Goal: Register for event/course

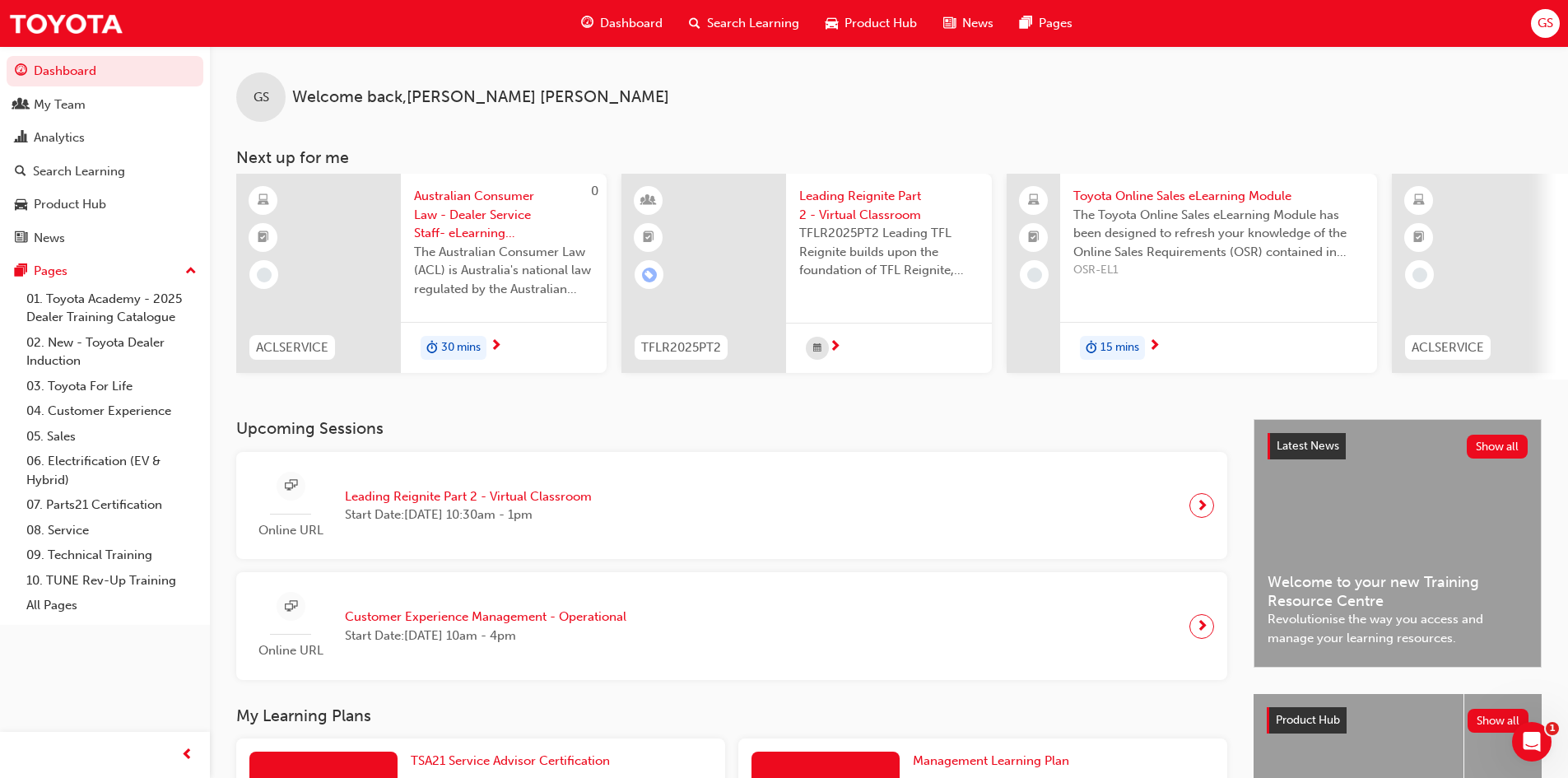
click at [536, 505] on span "Leading Reignite Part 2 - Virtual Classroom" at bounding box center [468, 497] width 247 height 19
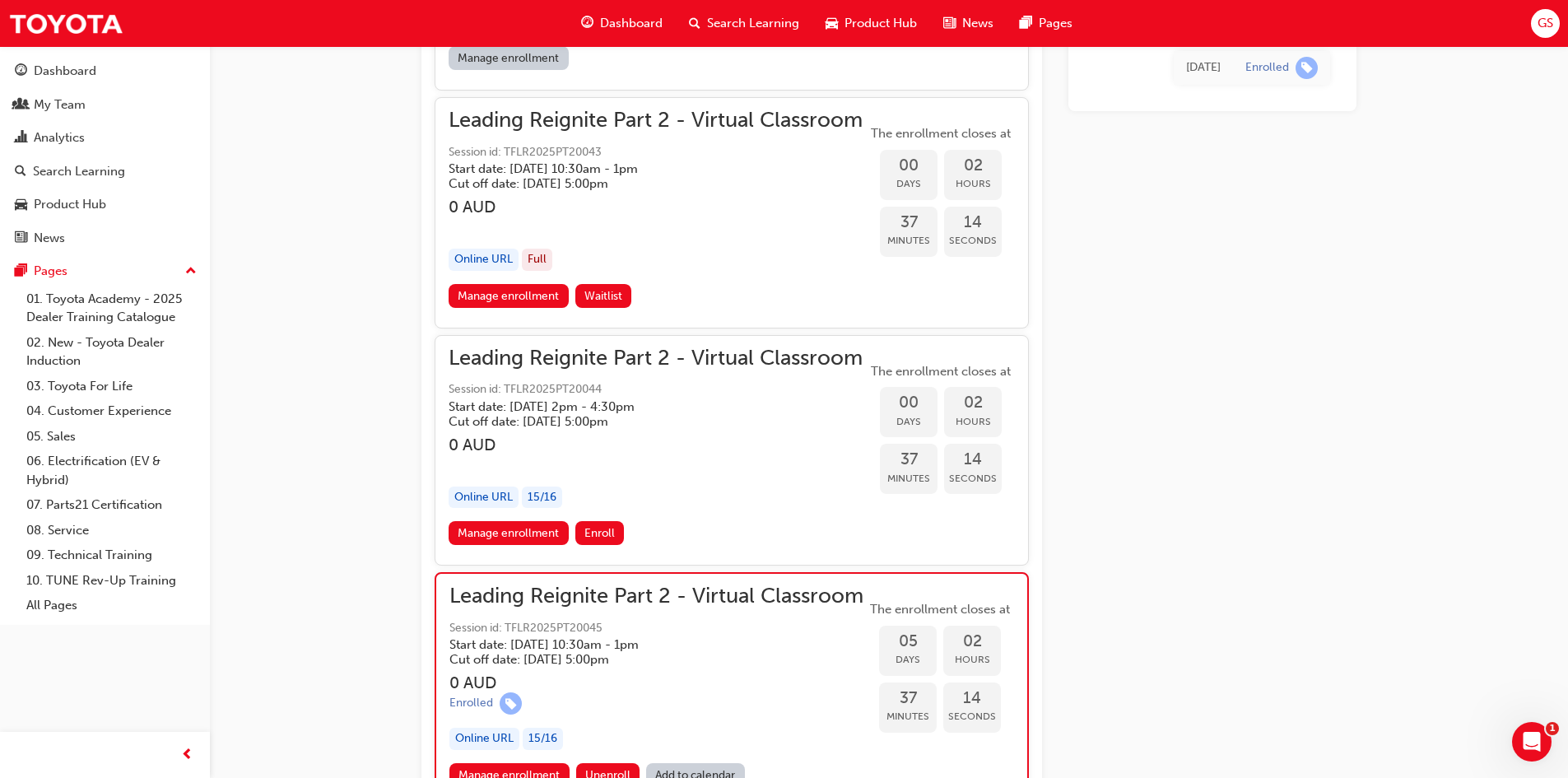
scroll to position [1676, 0]
click at [599, 535] on span "Enroll" at bounding box center [599, 534] width 30 height 14
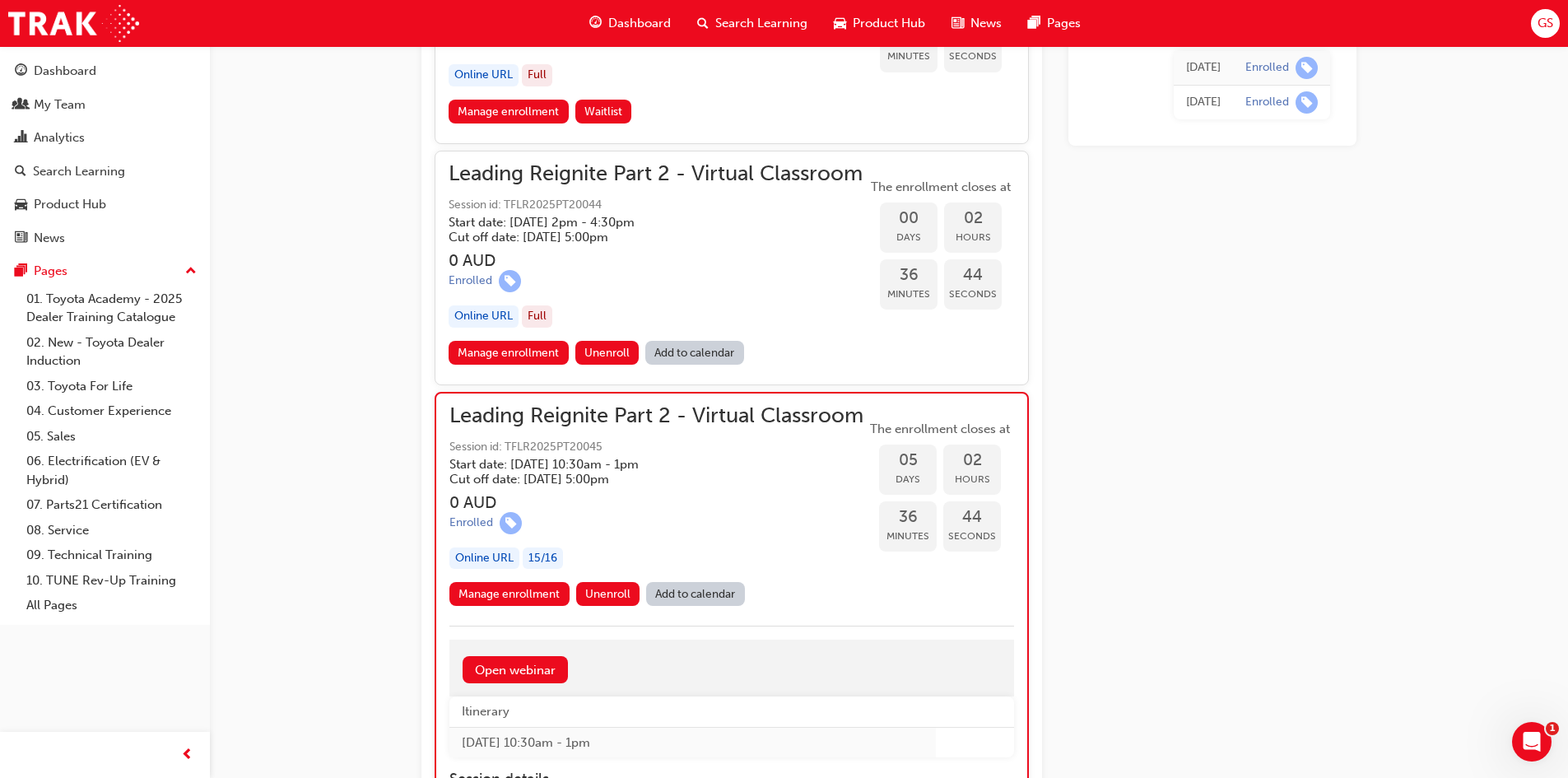
scroll to position [1763, 0]
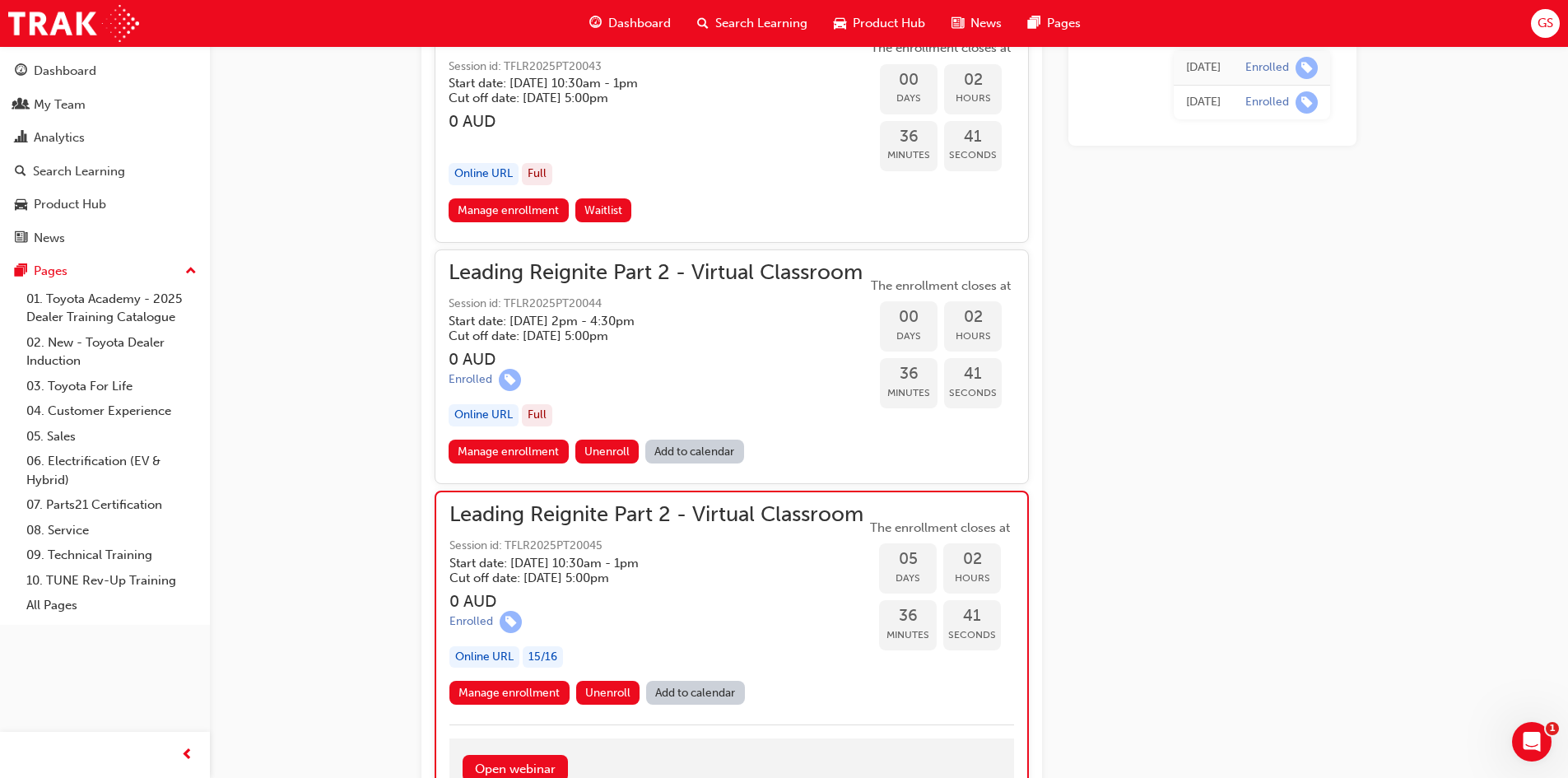
click at [657, 306] on span "Session id: TFLR2025PT20044" at bounding box center [656, 305] width 414 height 19
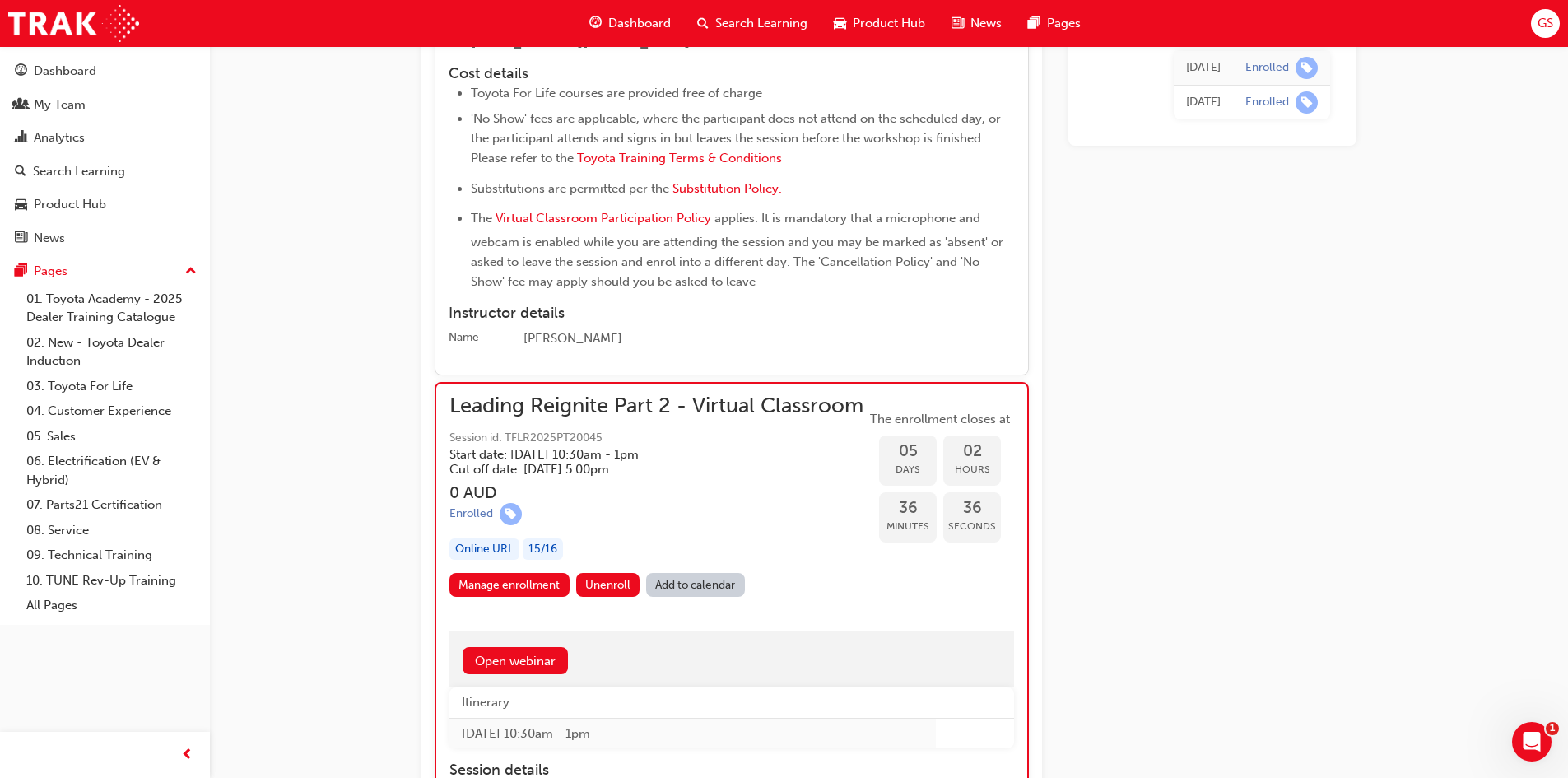
scroll to position [2504, 0]
click at [618, 591] on span "Unenroll" at bounding box center [607, 584] width 46 height 14
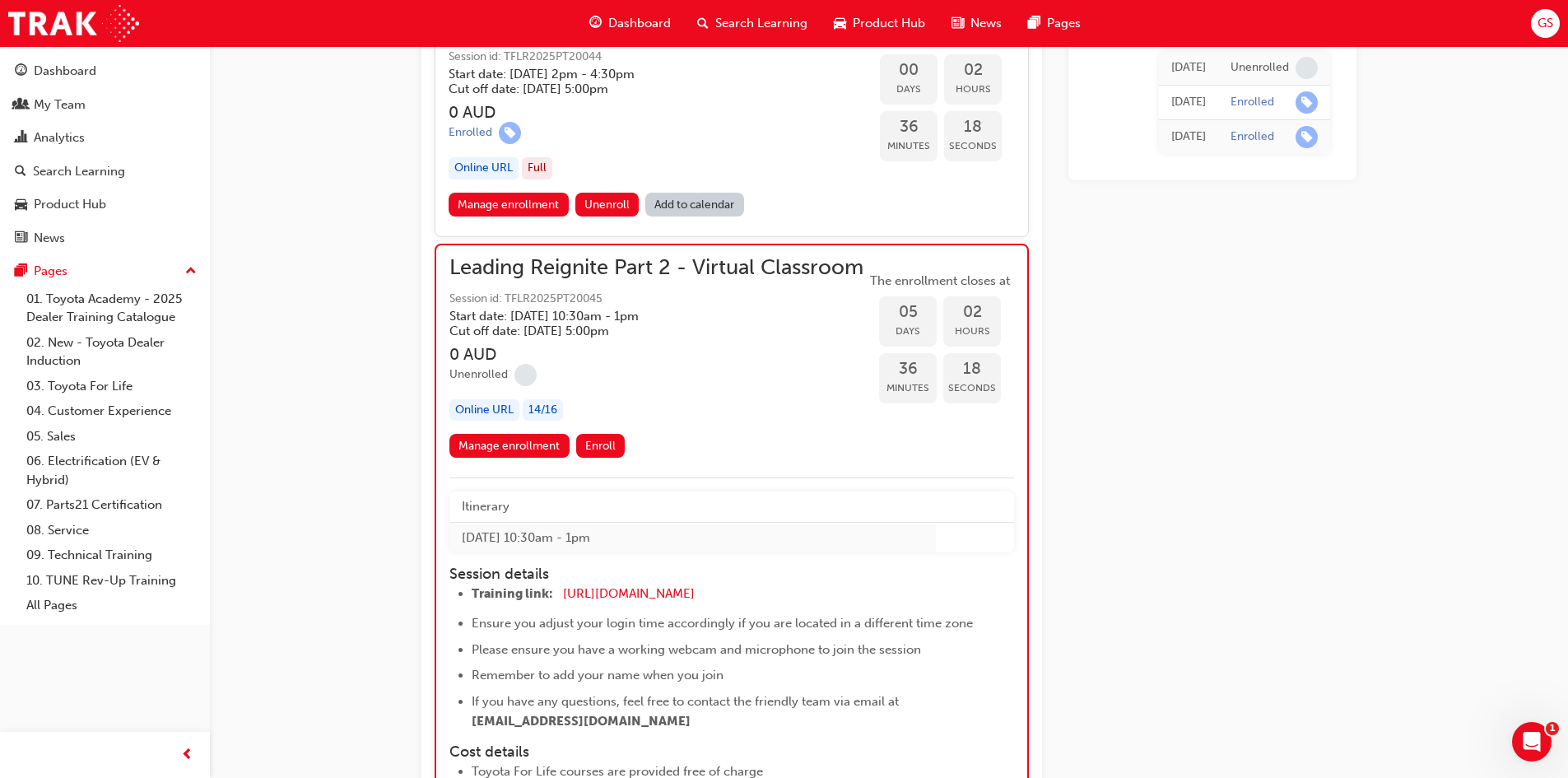
scroll to position [1845, 0]
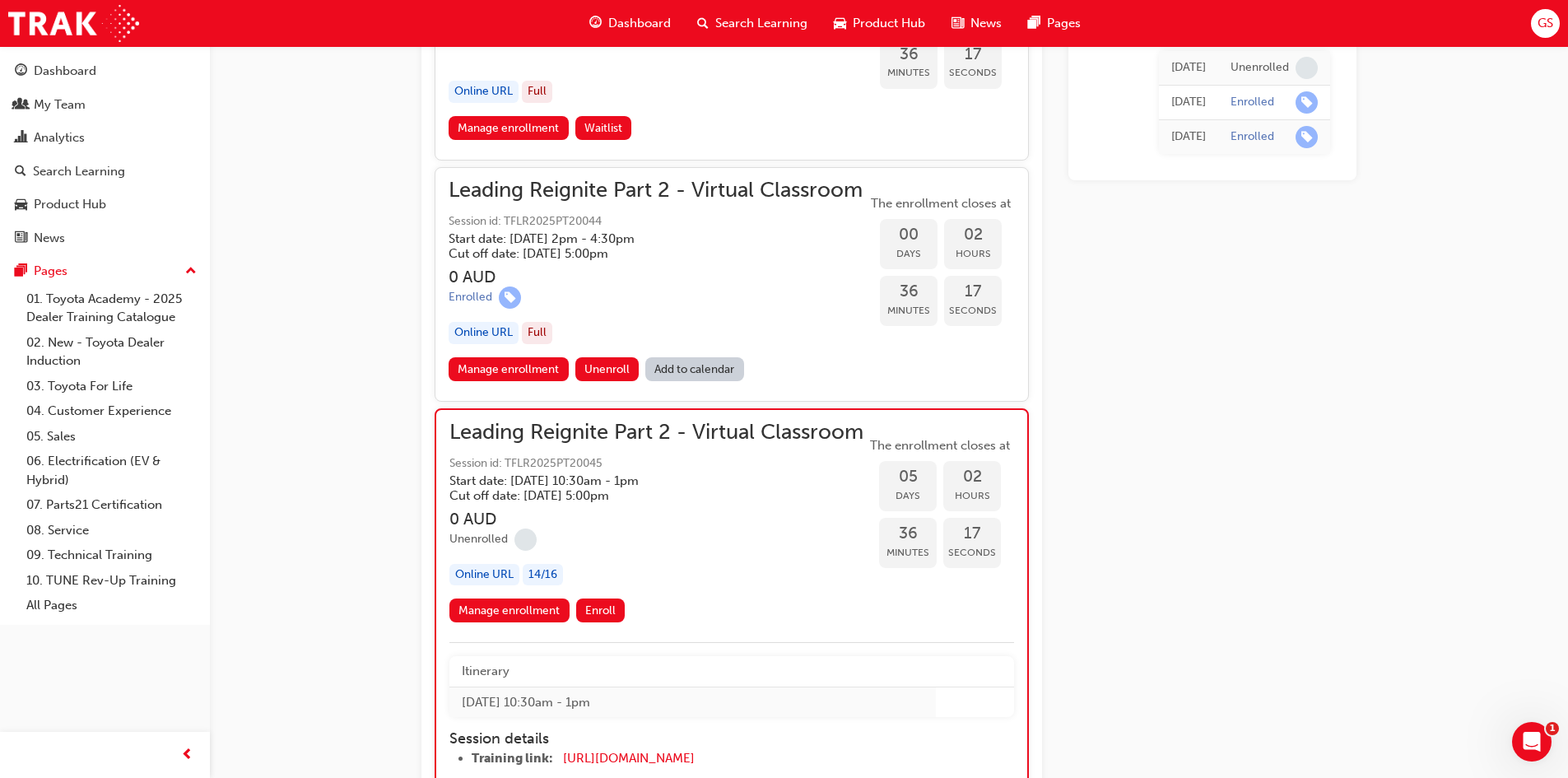
click at [721, 369] on link "Add to calendar" at bounding box center [694, 369] width 99 height 24
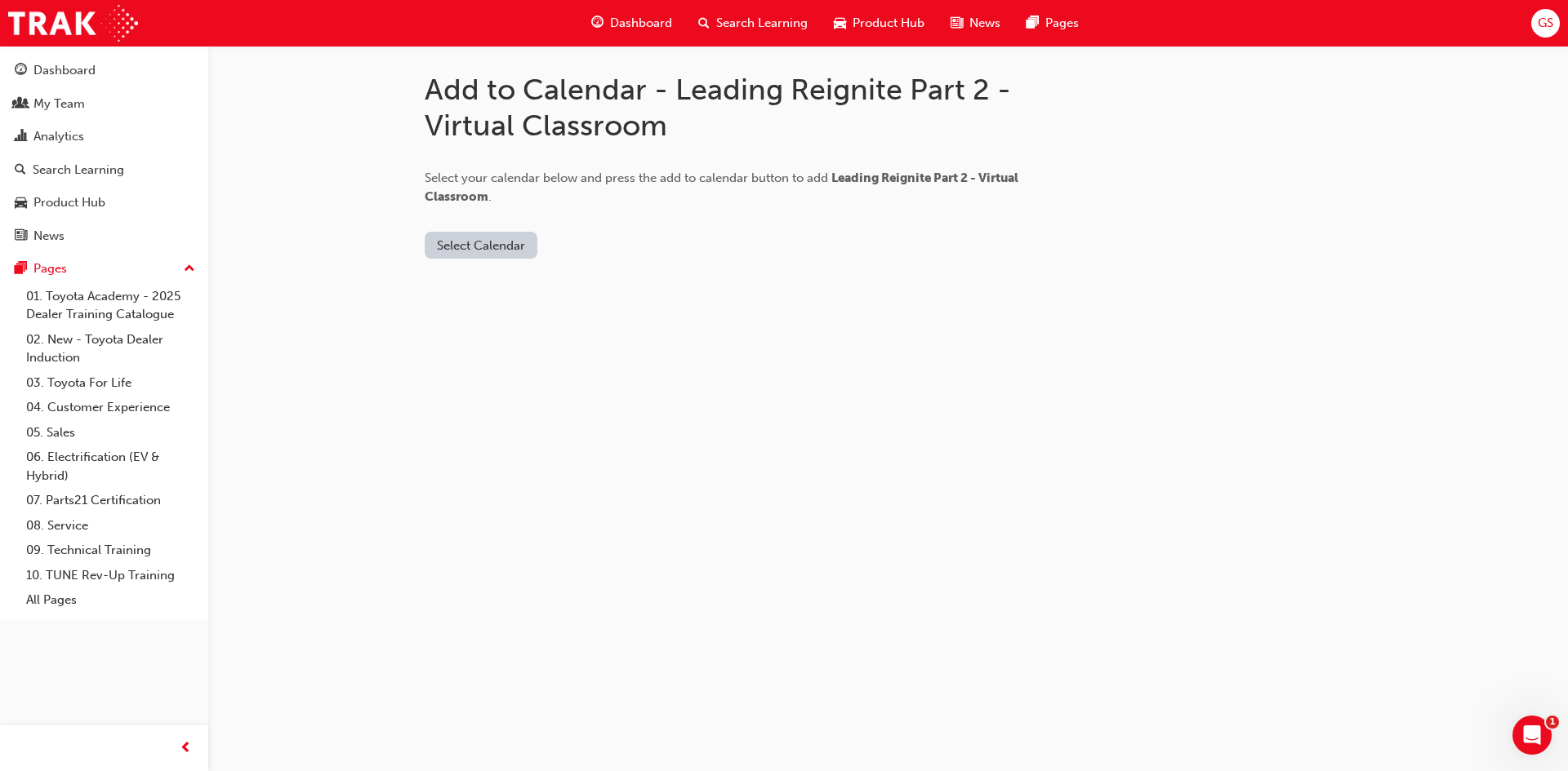
click at [483, 245] on button "Select Calendar" at bounding box center [480, 245] width 113 height 27
click at [515, 288] on div "Outlook.com" at bounding box center [482, 286] width 99 height 19
click at [620, 236] on button "Add to Calendar" at bounding box center [619, 245] width 116 height 27
click at [761, 27] on span "Search Learning" at bounding box center [761, 23] width 91 height 19
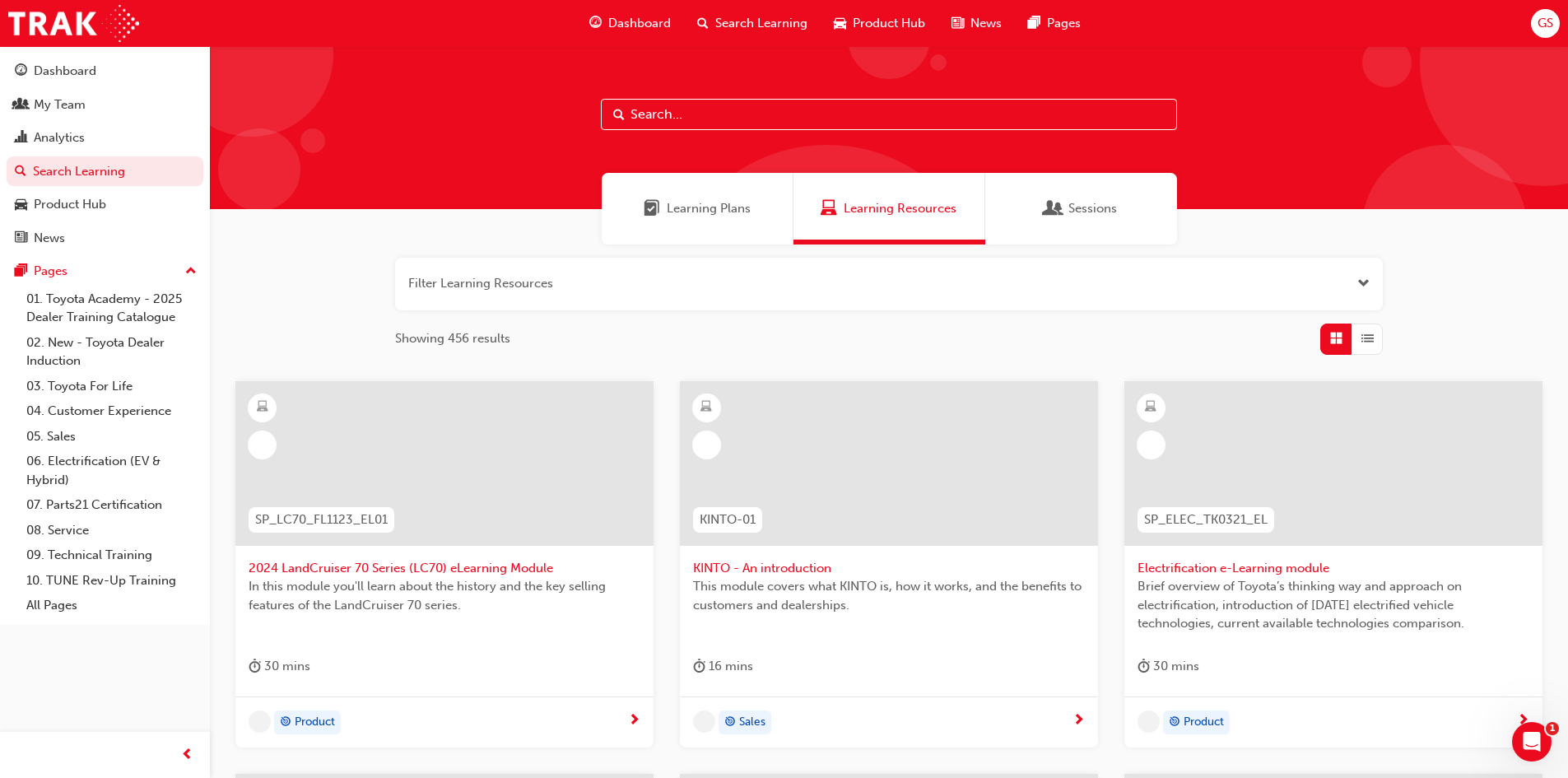
click at [650, 21] on span "Dashboard" at bounding box center [639, 23] width 63 height 19
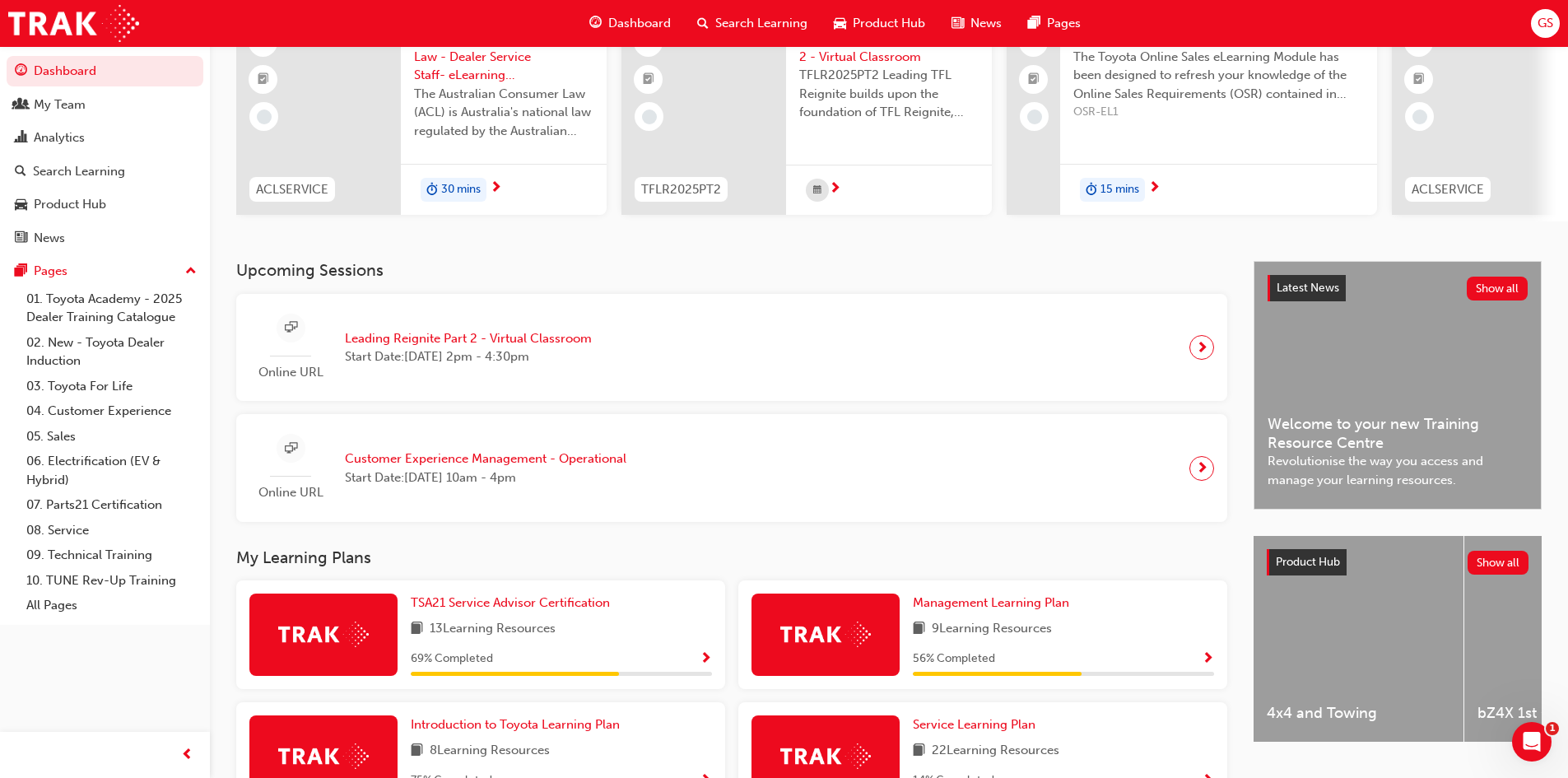
scroll to position [165, 0]
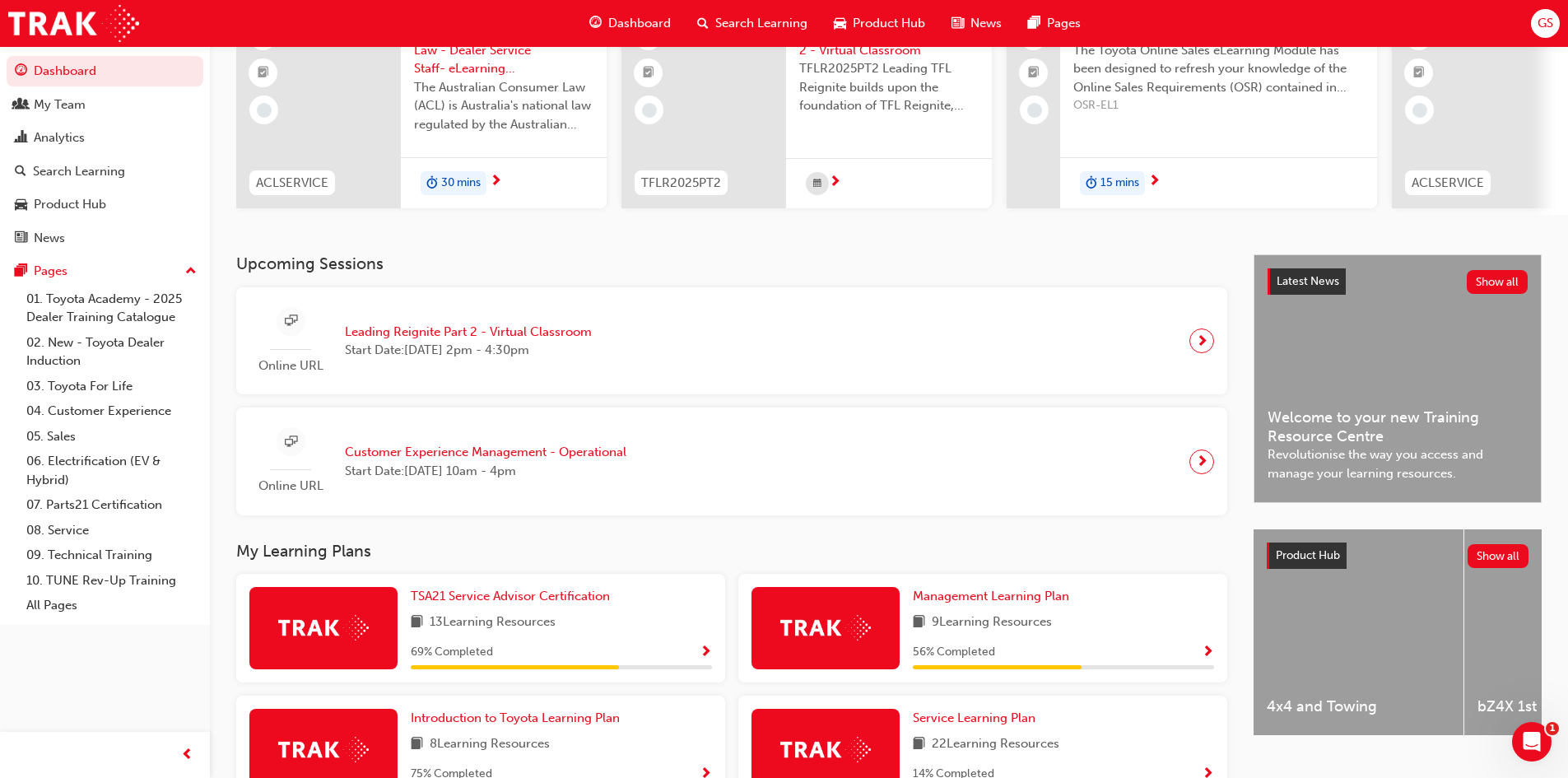
click at [1199, 344] on span "next-icon" at bounding box center [1201, 340] width 13 height 23
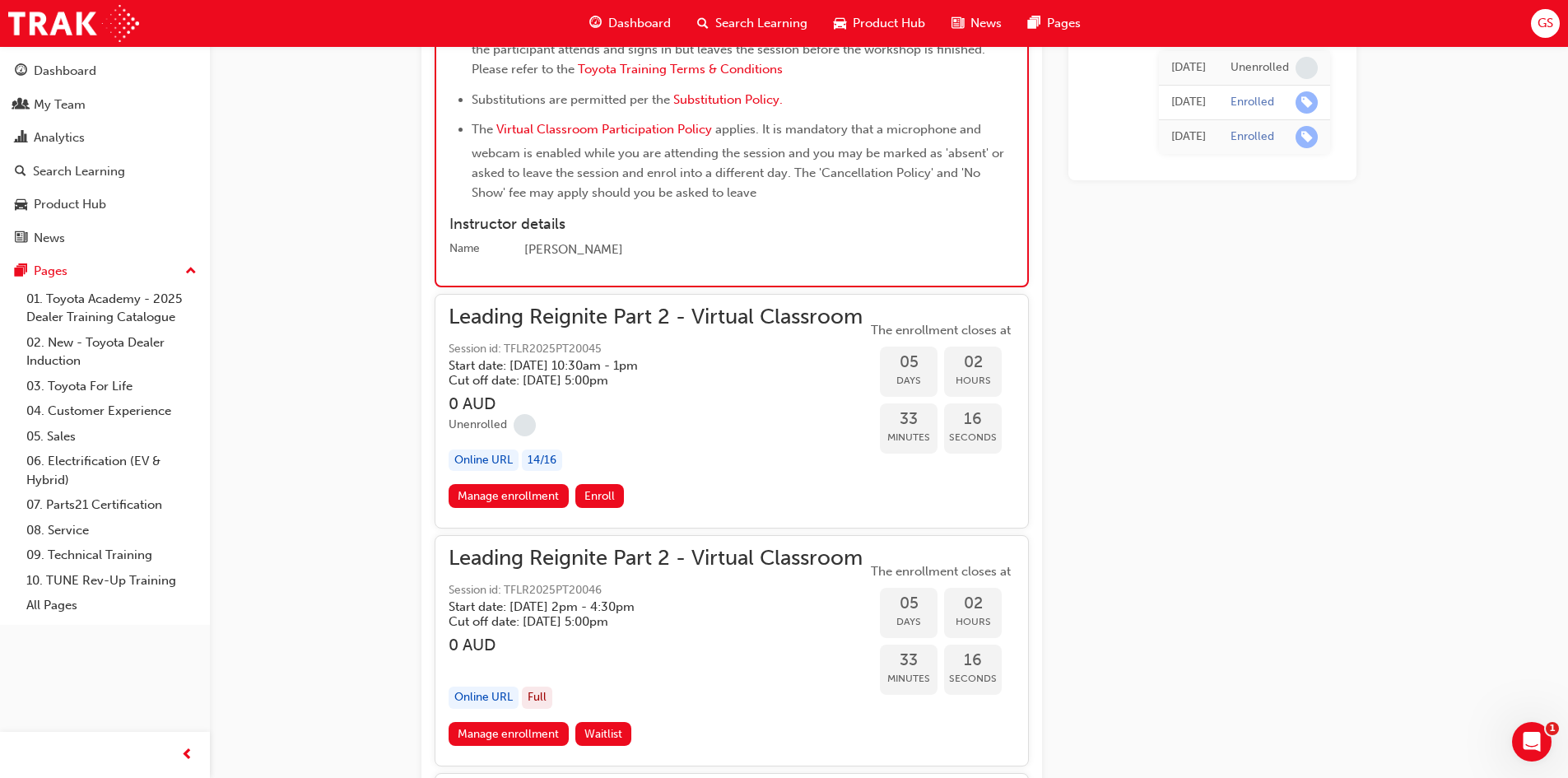
scroll to position [2555, 0]
